Goal: Task Accomplishment & Management: Use online tool/utility

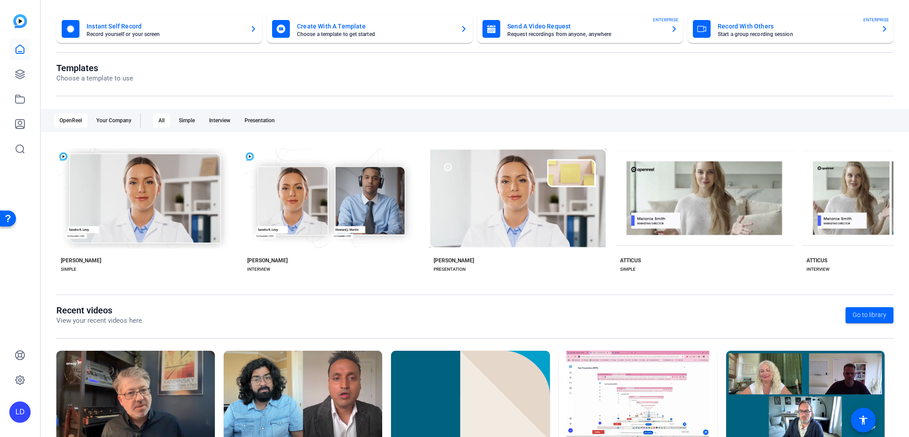
scroll to position [94, 0]
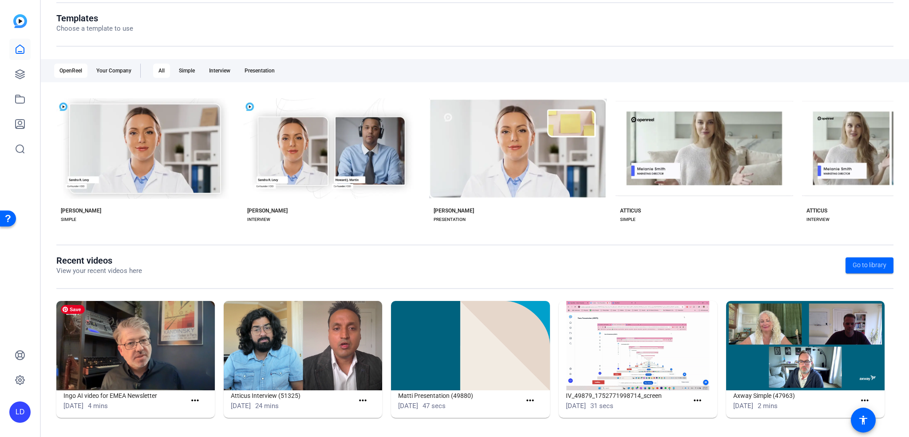
click at [156, 346] on img at bounding box center [135, 345] width 159 height 89
click at [194, 397] on mat-icon "more_horiz" at bounding box center [195, 400] width 11 height 11
click at [201, 408] on span "View" at bounding box center [214, 412] width 36 height 11
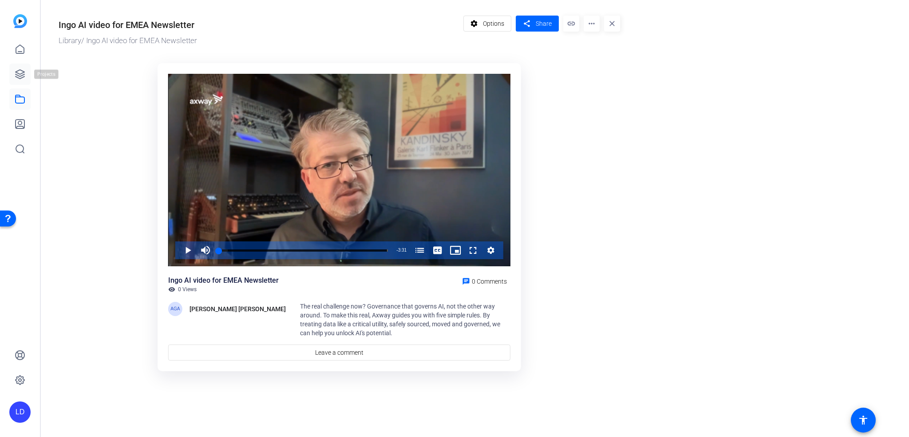
click at [22, 78] on icon at bounding box center [20, 74] width 11 height 11
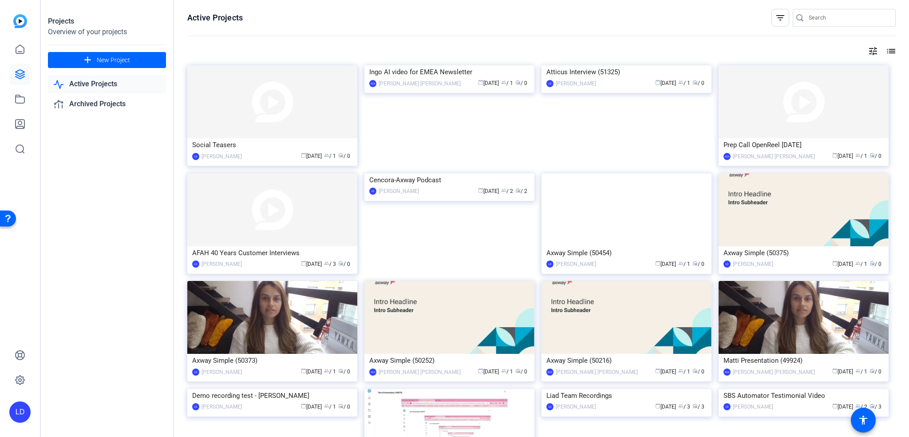
click at [809, 10] on div at bounding box center [849, 18] width 80 height 18
type input "emea"
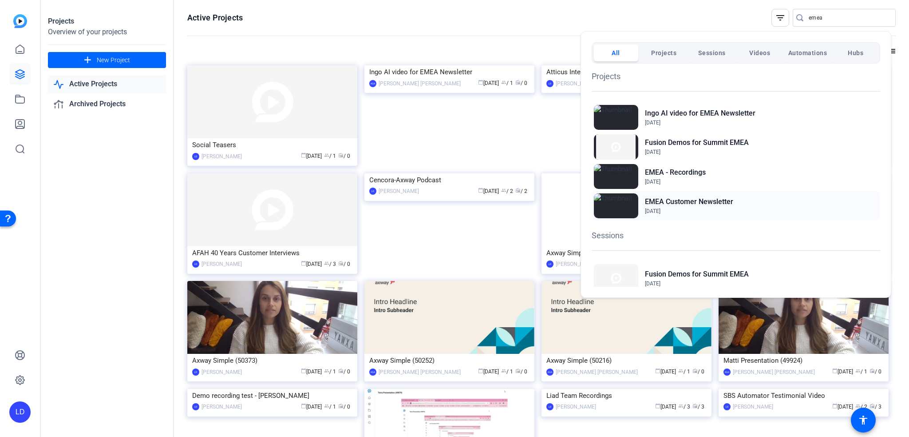
click at [679, 202] on h2 "EMEA Customer Newsletter" at bounding box center [689, 201] width 88 height 11
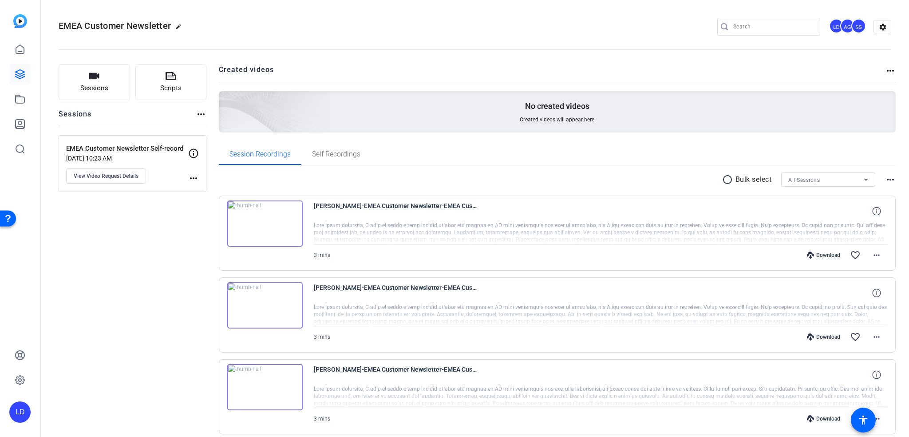
click at [262, 308] on img at bounding box center [264, 305] width 75 height 46
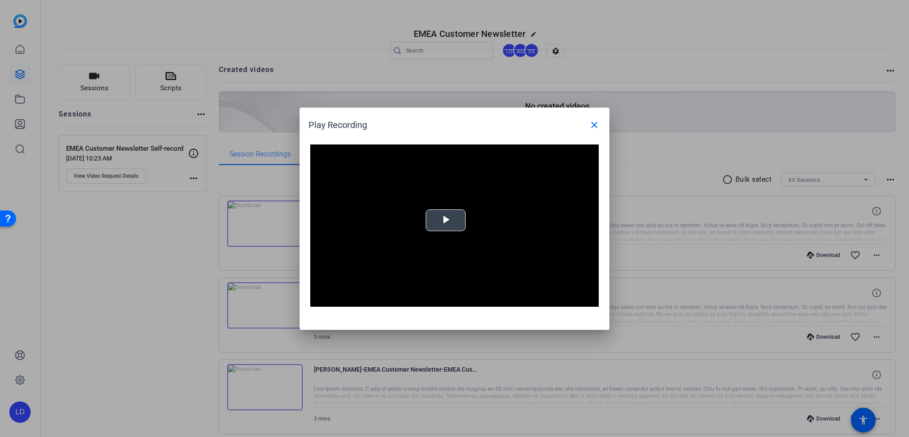
click at [436, 227] on div "Video Player is loading. Play Video Play Mute Current Time 0:00 / Duration 3:26…" at bounding box center [454, 225] width 289 height 163
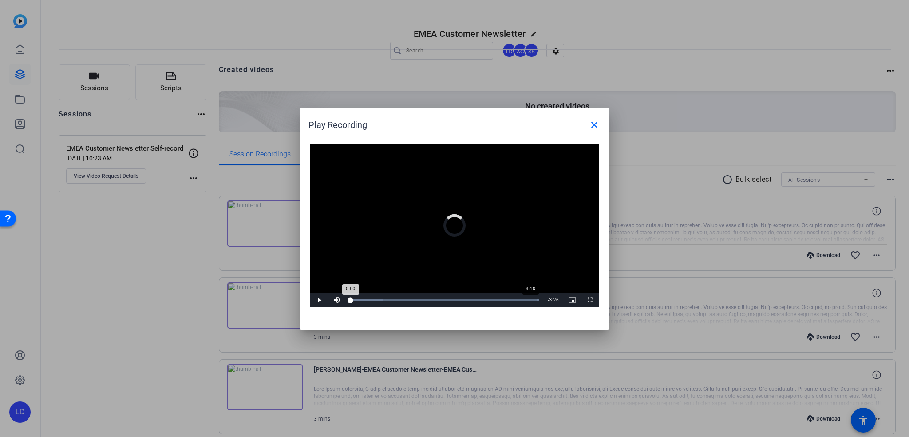
click at [529, 300] on div "Loaded : 100.00% 3:16 0:00" at bounding box center [444, 300] width 189 height 2
click at [516, 301] on div "Loaded : 100.00% 3:01 3:01" at bounding box center [445, 299] width 198 height 13
click at [536, 300] on div "Loaded : 100.00% 3:24 3:24" at bounding box center [444, 300] width 189 height 2
click at [507, 300] on div "Loaded : 100.00% 2:51 2:51" at bounding box center [444, 300] width 189 height 2
click at [591, 127] on mat-icon "close" at bounding box center [594, 124] width 11 height 11
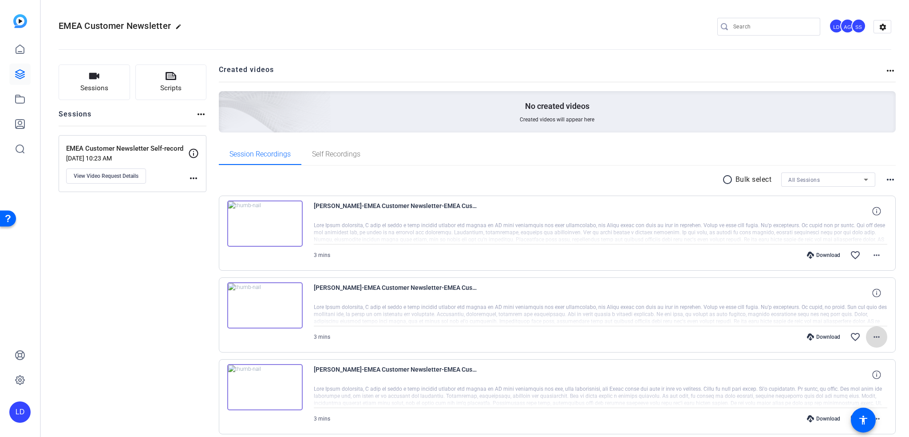
click at [873, 336] on mat-icon "more_horiz" at bounding box center [877, 336] width 11 height 11
click at [849, 252] on span "Download MP4" at bounding box center [849, 251] width 53 height 11
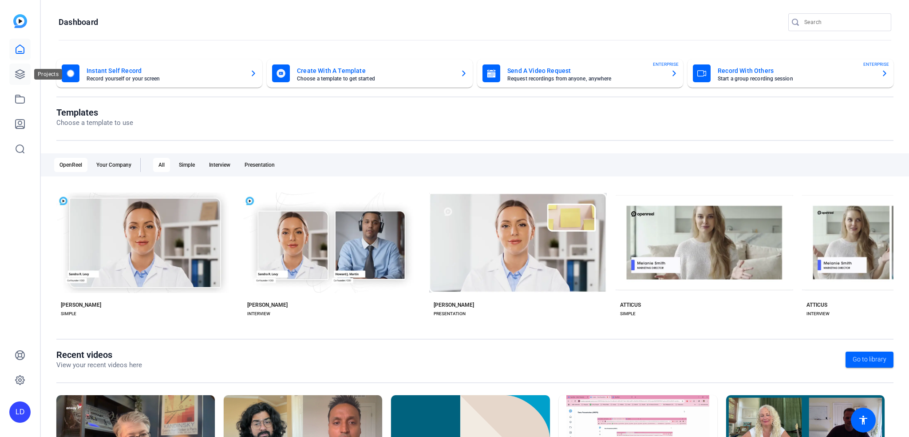
click at [26, 79] on link at bounding box center [19, 73] width 21 height 21
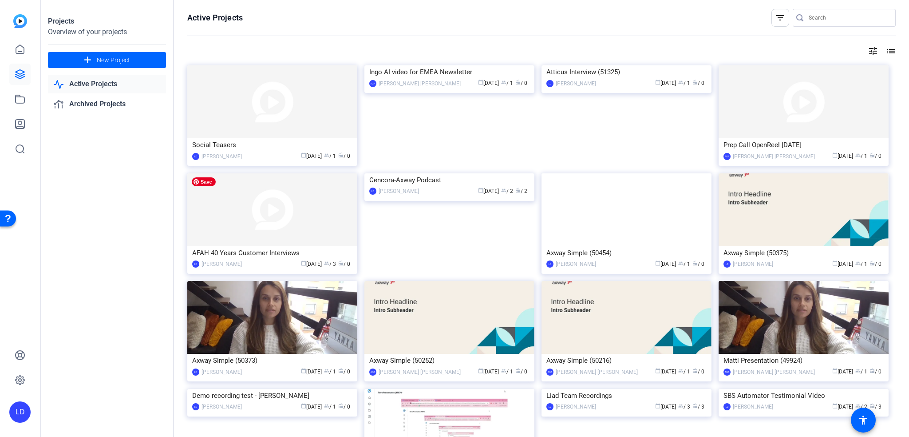
click at [240, 224] on img at bounding box center [272, 209] width 170 height 73
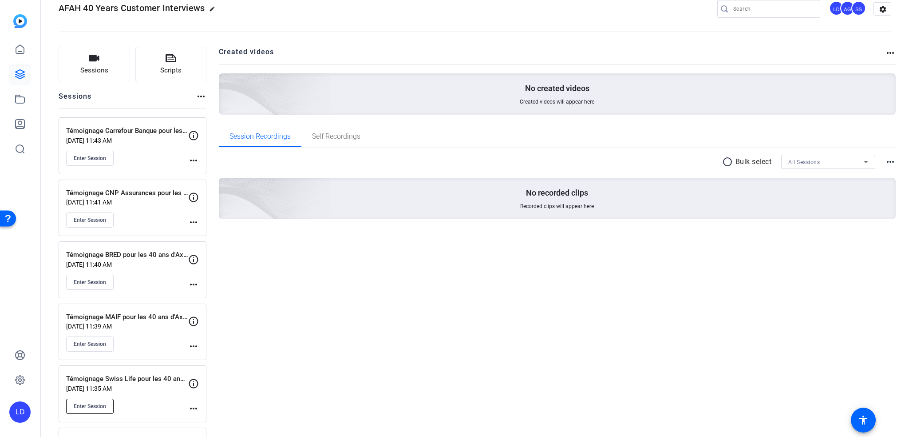
scroll to position [44, 0]
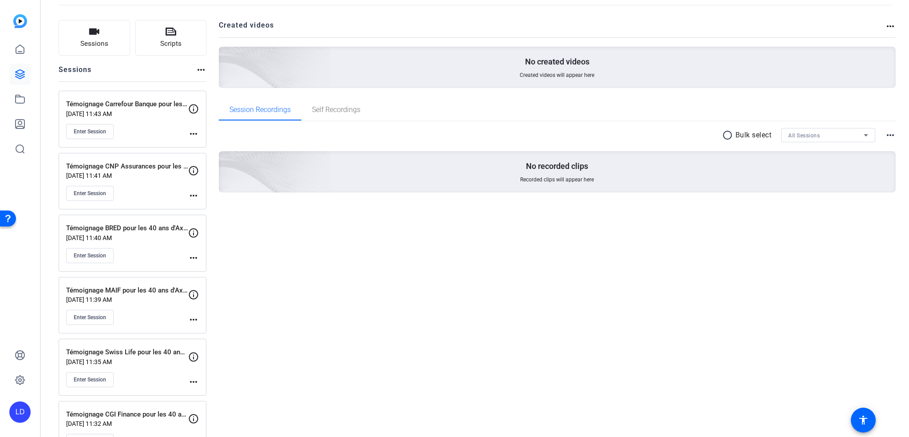
click at [194, 376] on mat-icon "more_horiz" at bounding box center [193, 381] width 11 height 11
click at [81, 381] on div at bounding box center [454, 218] width 909 height 437
click at [99, 381] on button "Enter Session" at bounding box center [90, 379] width 48 height 15
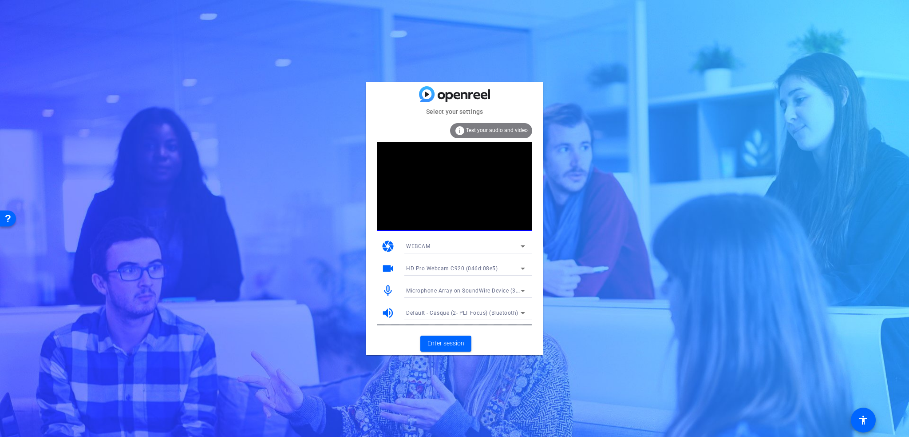
click at [478, 124] on div "info Test your audio and video" at bounding box center [491, 130] width 82 height 15
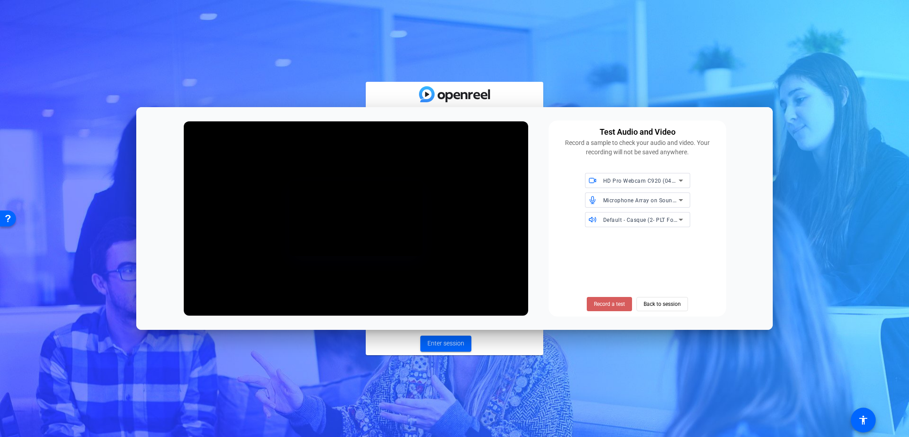
click at [623, 300] on span "Record a test" at bounding box center [609, 304] width 31 height 8
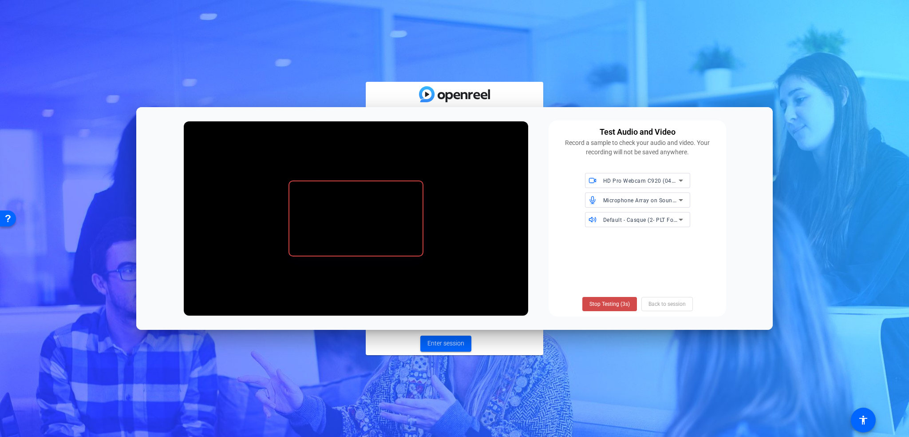
click at [613, 302] on span "Stop Testing (3s)" at bounding box center [610, 304] width 40 height 8
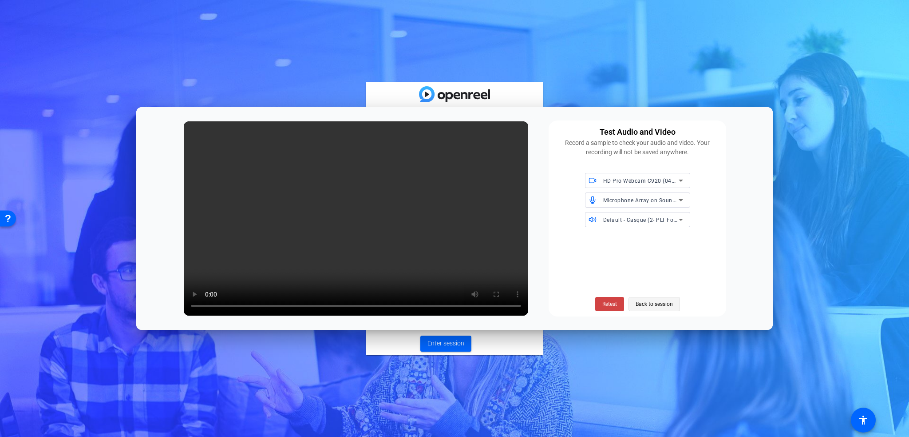
click at [642, 302] on span "Back to session" at bounding box center [654, 303] width 37 height 17
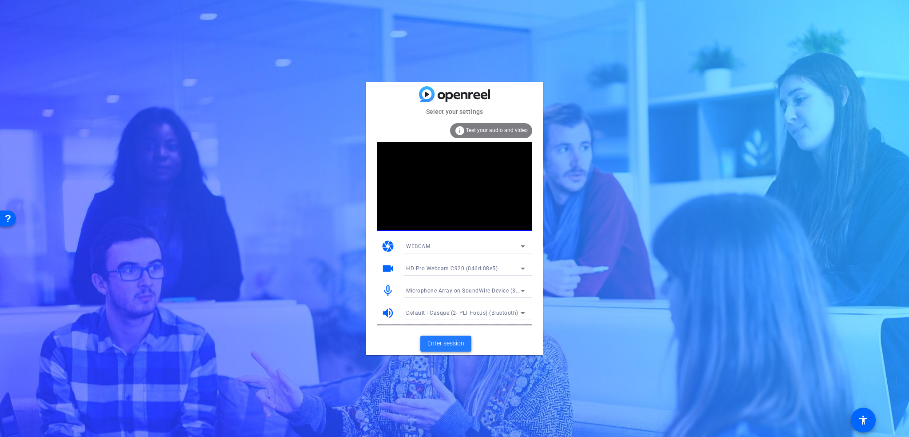
click at [440, 342] on span "Enter session" at bounding box center [446, 342] width 37 height 9
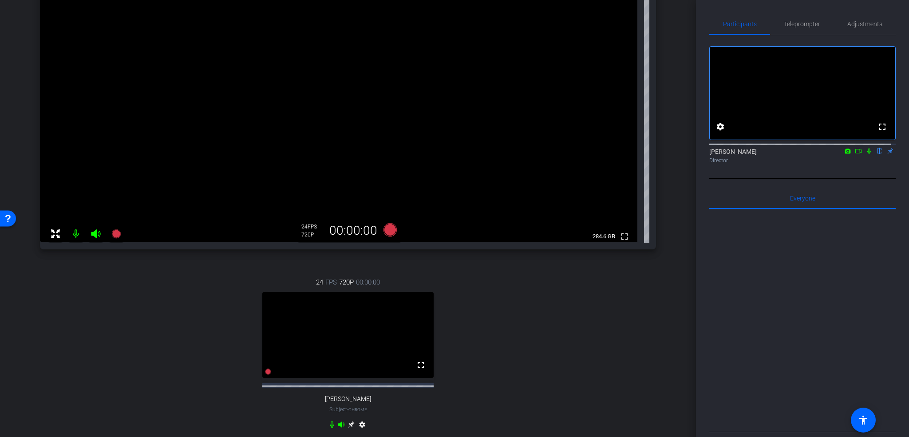
scroll to position [136, 0]
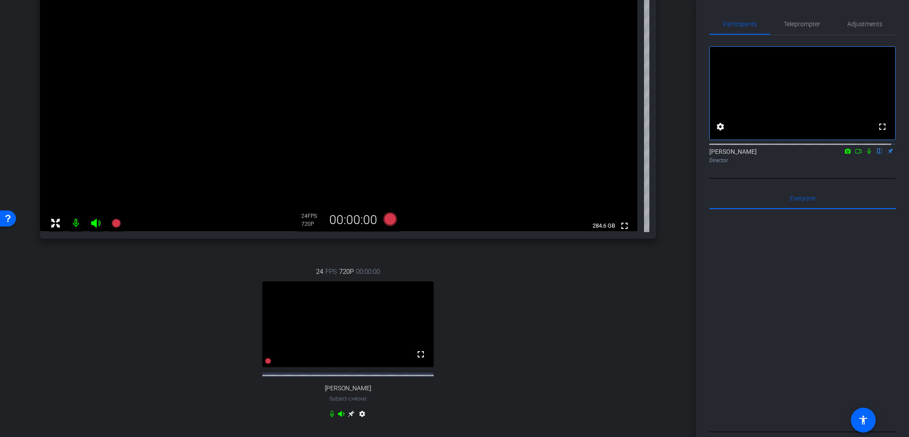
click at [330, 417] on icon at bounding box center [332, 413] width 4 height 7
click at [331, 417] on icon at bounding box center [332, 413] width 7 height 7
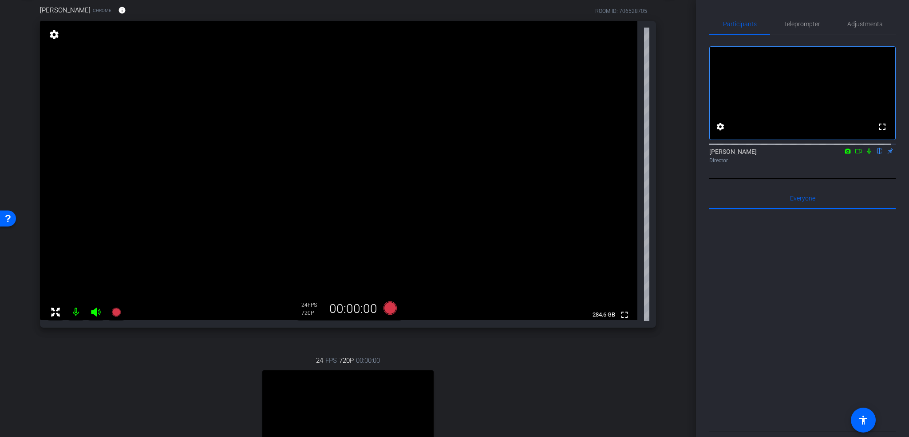
scroll to position [89, 0]
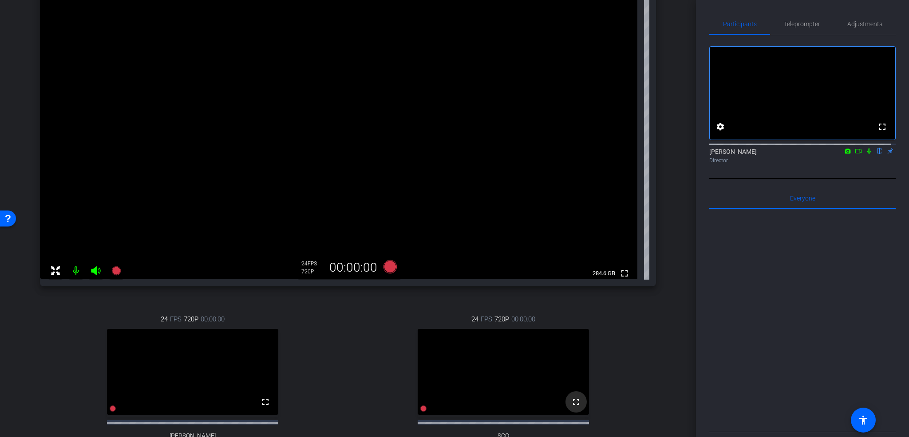
click at [577, 407] on mat-icon "fullscreen" at bounding box center [576, 401] width 11 height 11
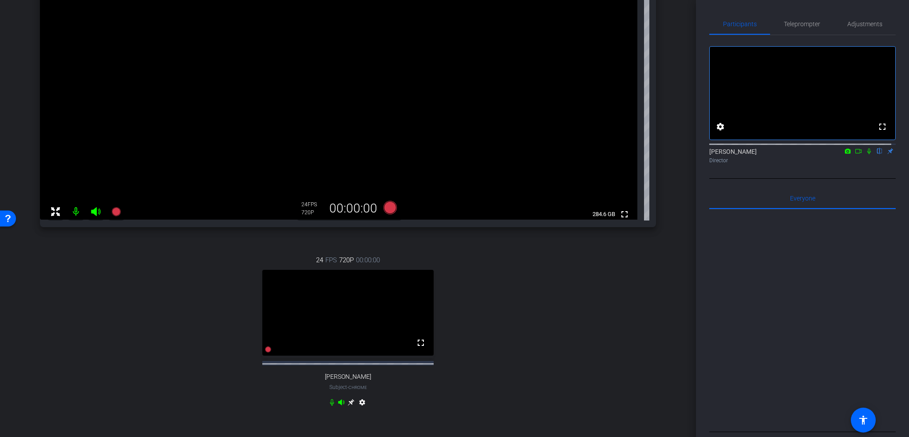
scroll to position [134, 0]
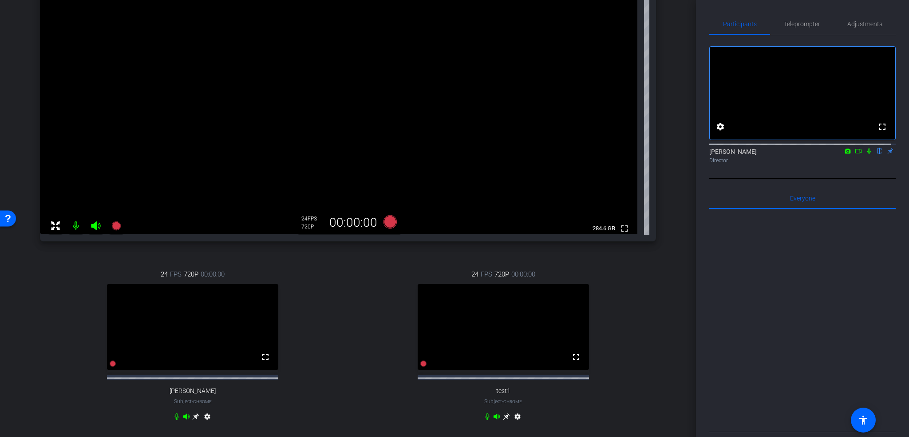
click at [633, 345] on div "24 FPS 720P 00:00:00 fullscreen test1 Subject - Chrome settings" at bounding box center [504, 345] width 306 height 183
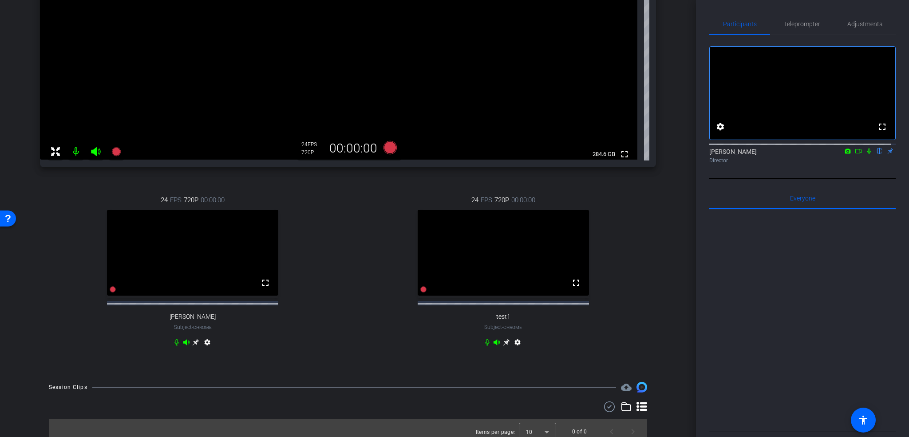
scroll to position [222, 0]
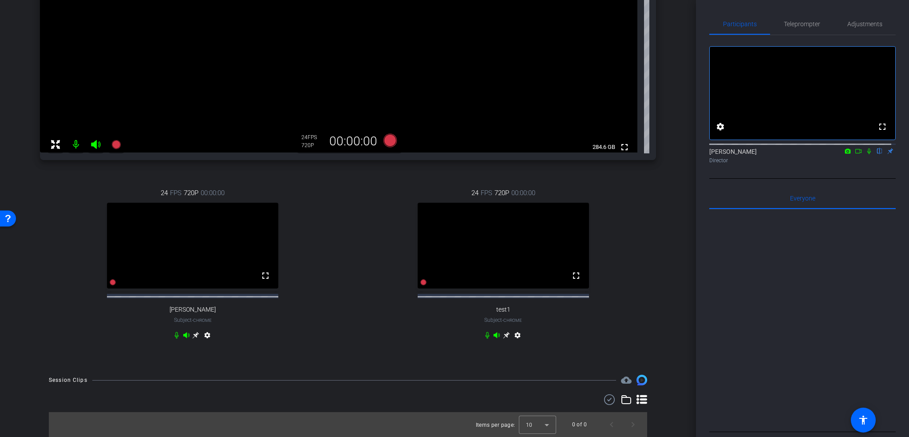
click at [504, 335] on icon at bounding box center [506, 335] width 7 height 7
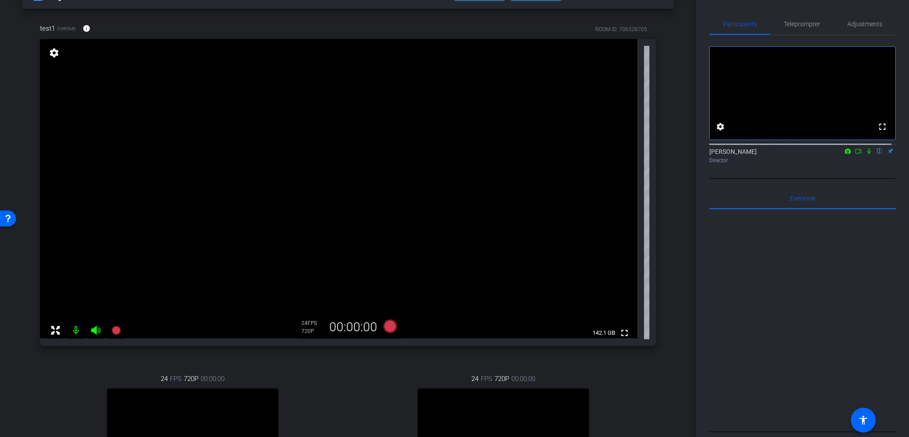
scroll to position [44, 0]
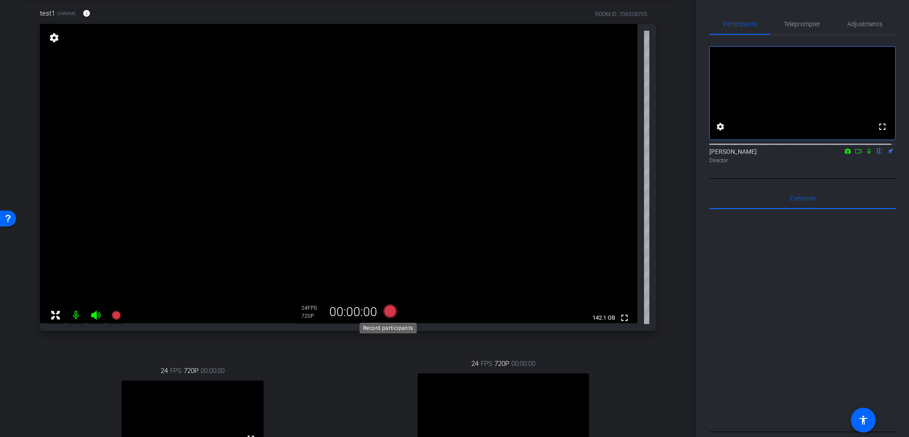
click at [389, 309] on icon at bounding box center [390, 310] width 13 height 13
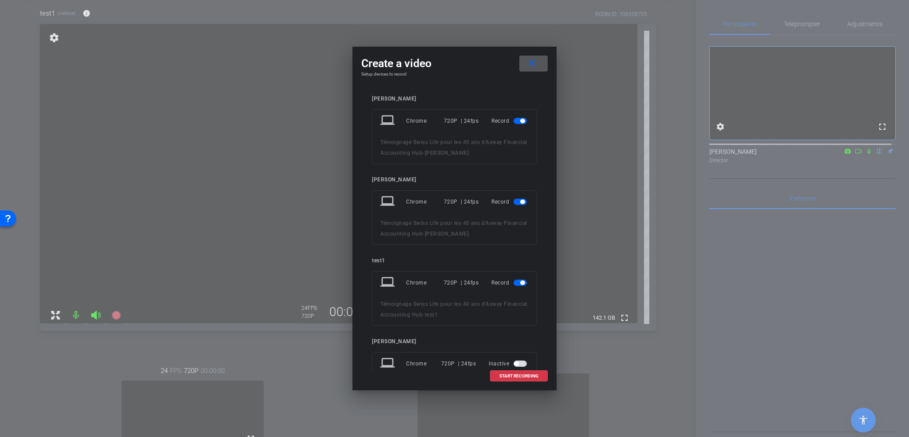
click at [515, 120] on span "button" at bounding box center [520, 121] width 13 height 6
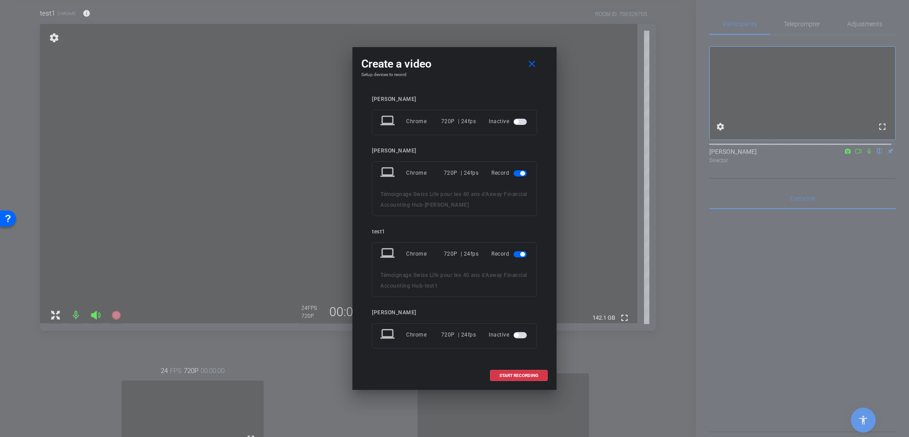
click at [518, 172] on span "button" at bounding box center [520, 173] width 13 height 6
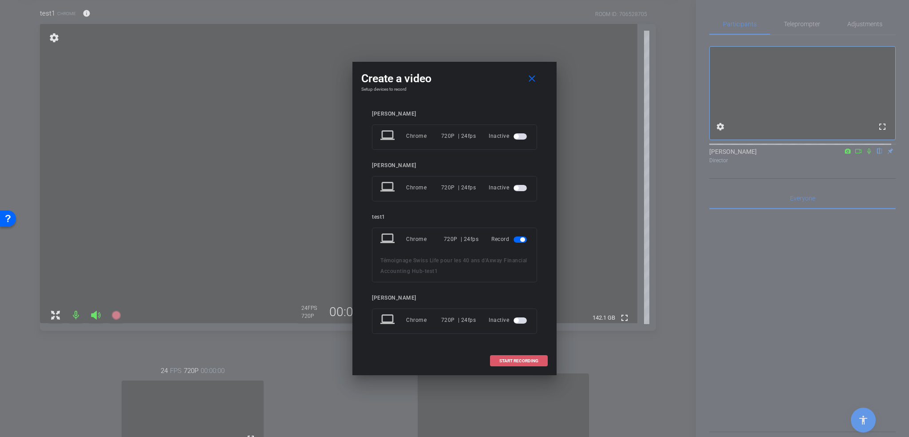
click at [519, 361] on span "START RECORDING" at bounding box center [519, 360] width 39 height 4
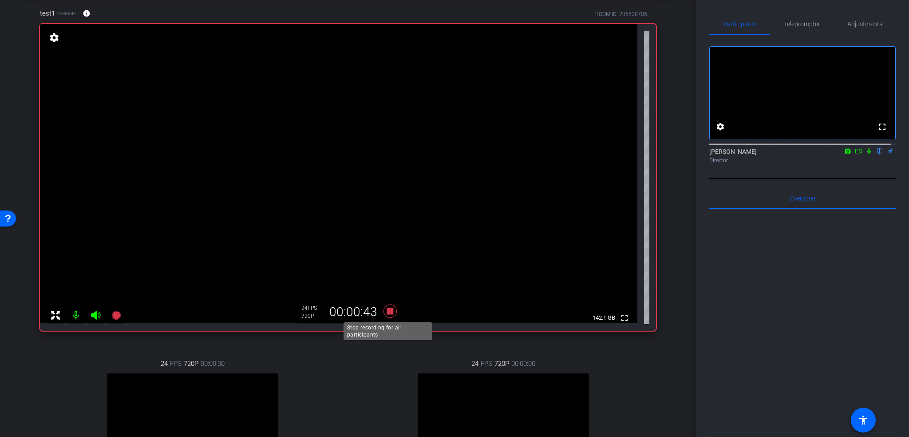
click at [387, 310] on icon at bounding box center [390, 310] width 13 height 13
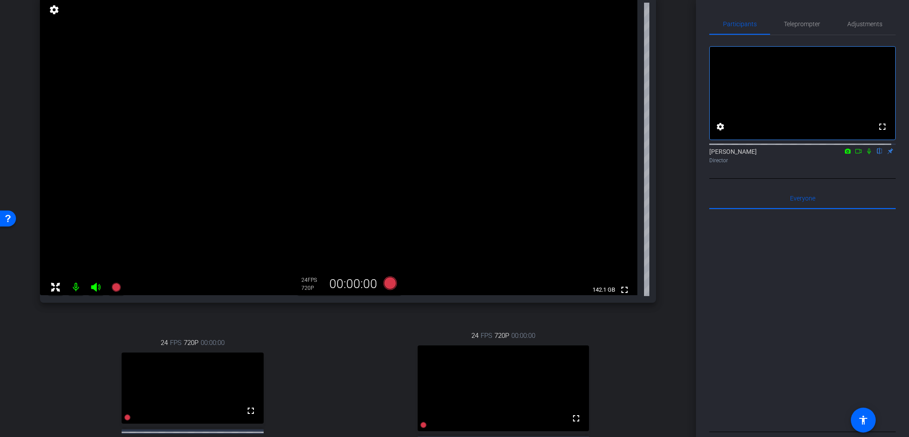
scroll to position [109, 0]
